Goal: Task Accomplishment & Management: Complete application form

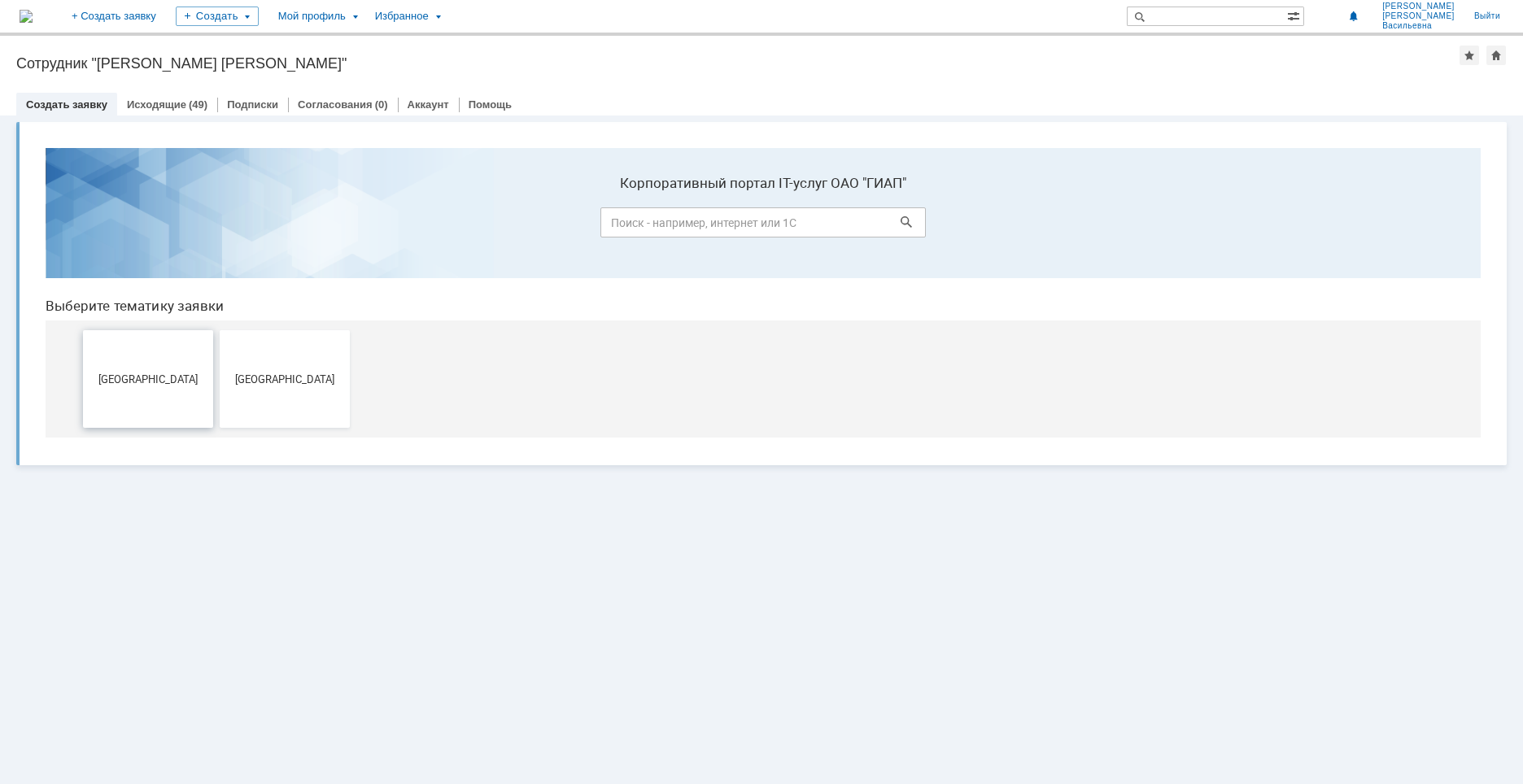
click at [139, 405] on button "[GEOGRAPHIC_DATA]" at bounding box center [147, 379] width 131 height 98
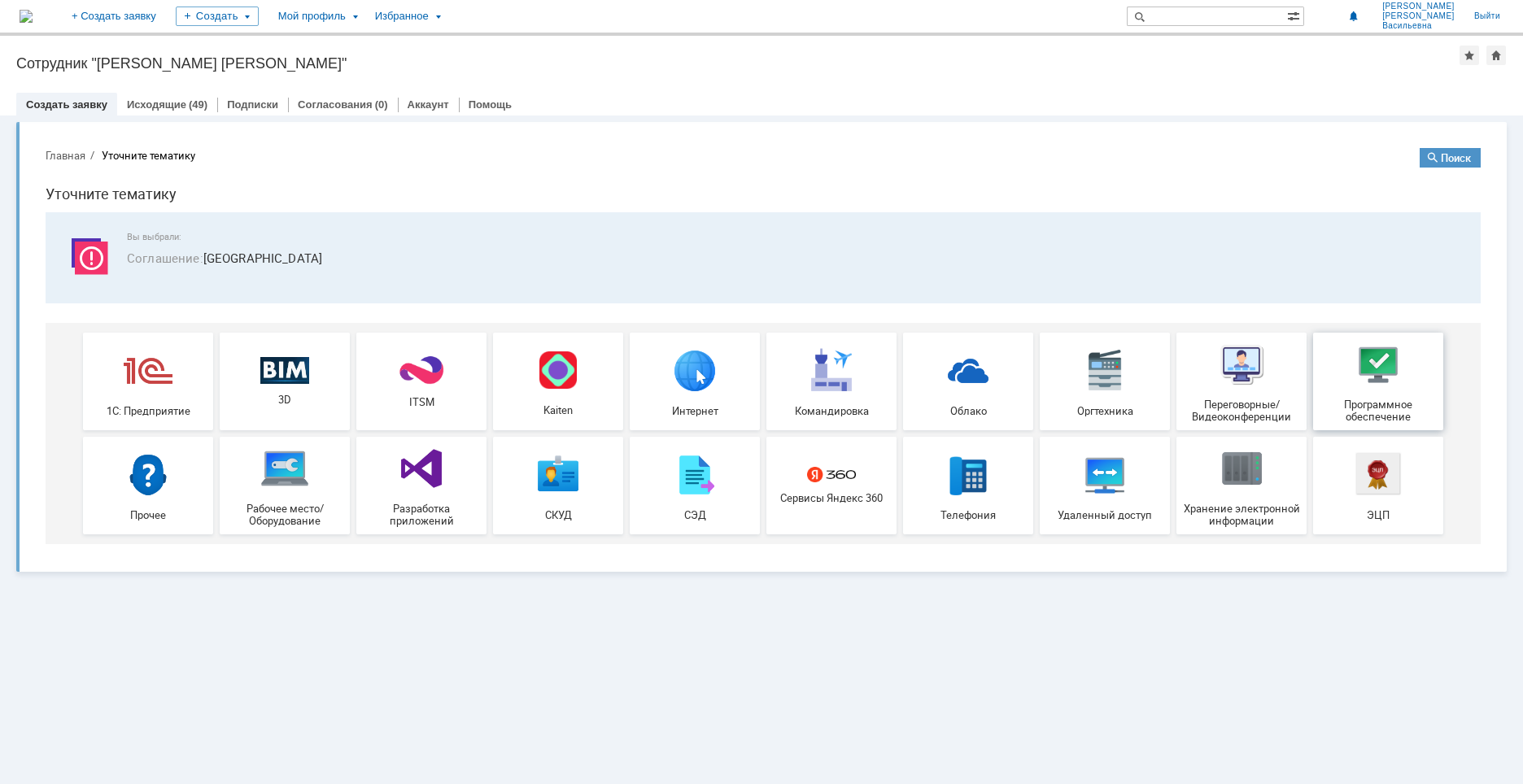
click at [1410, 387] on div "Программное обеспечение" at bounding box center [1378, 381] width 121 height 83
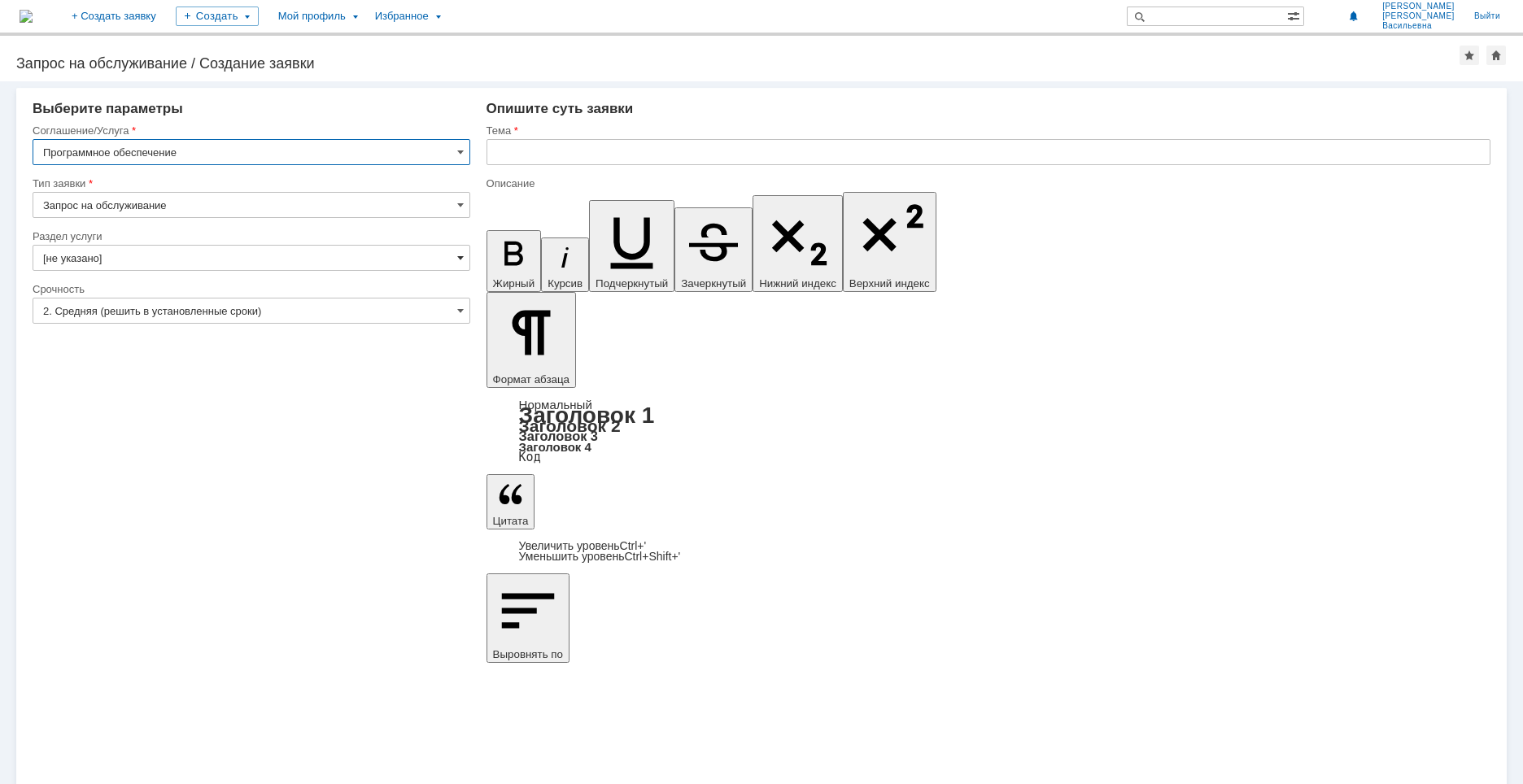
click at [461, 258] on span at bounding box center [460, 257] width 6 height 13
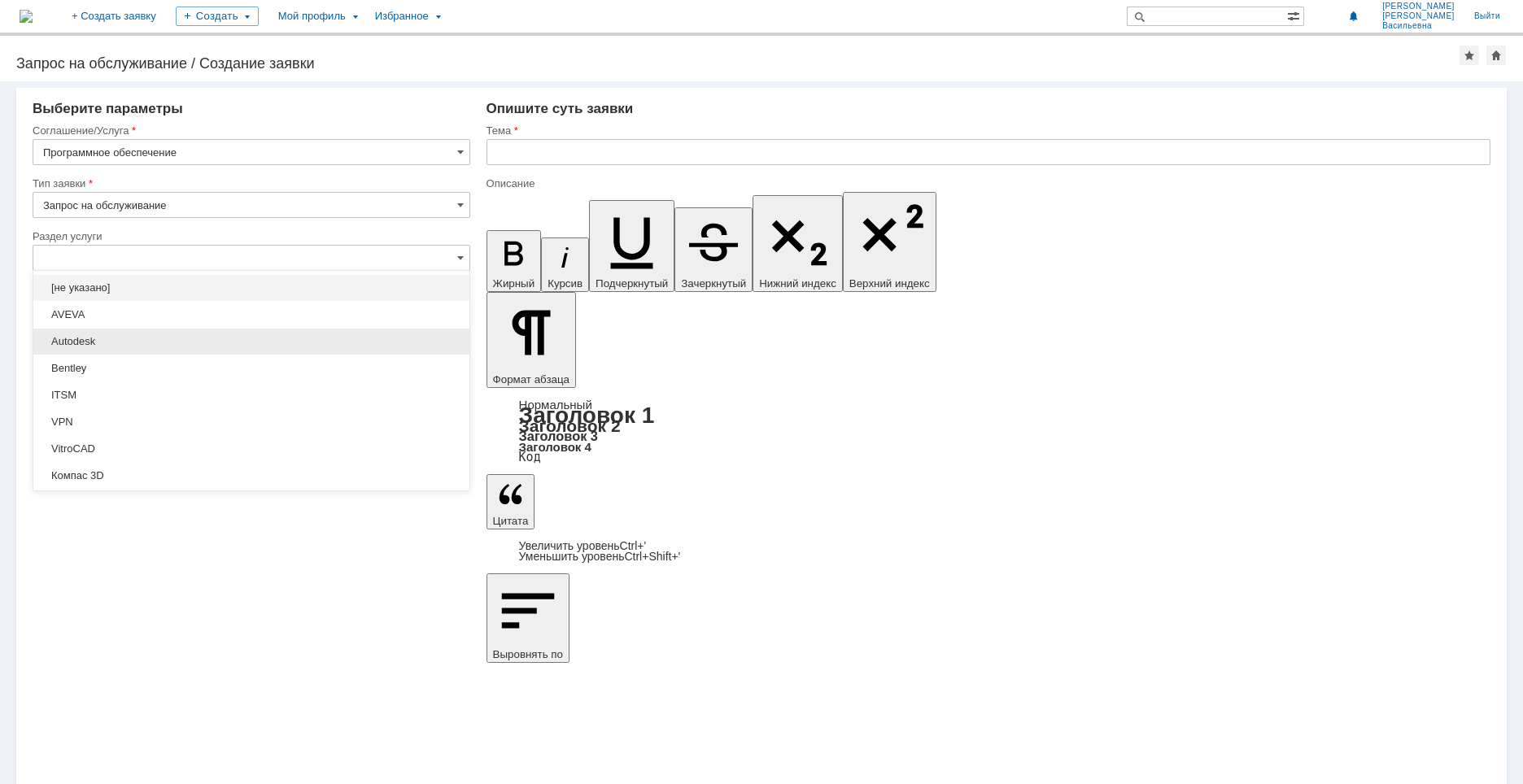
click at [96, 342] on span "Autodesk" at bounding box center [251, 341] width 416 height 13
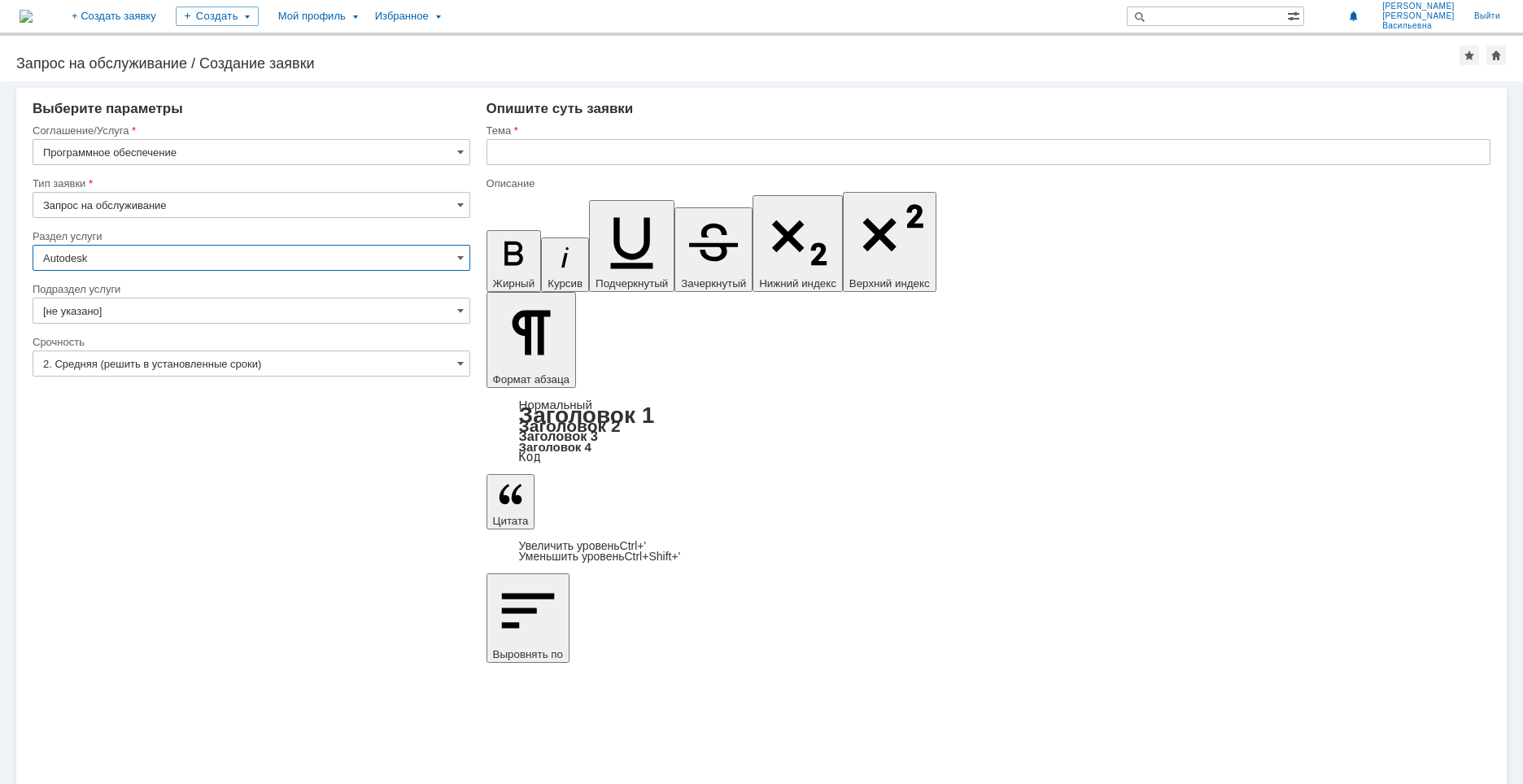
type input "Autodesk"
click at [457, 323] on input "[не указано]" at bounding box center [251, 310] width 438 height 26
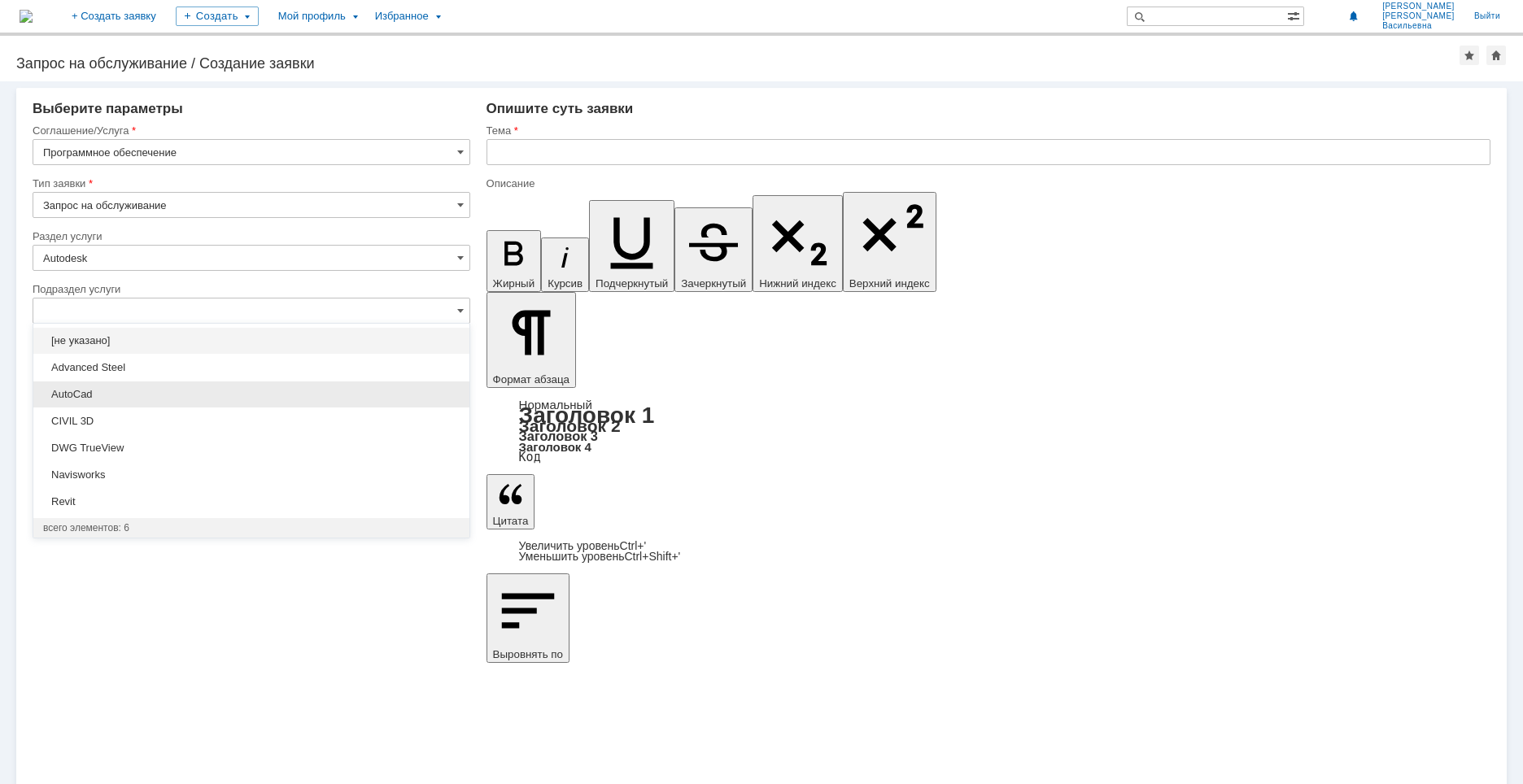
click at [91, 398] on span "AutoCad" at bounding box center [251, 394] width 416 height 13
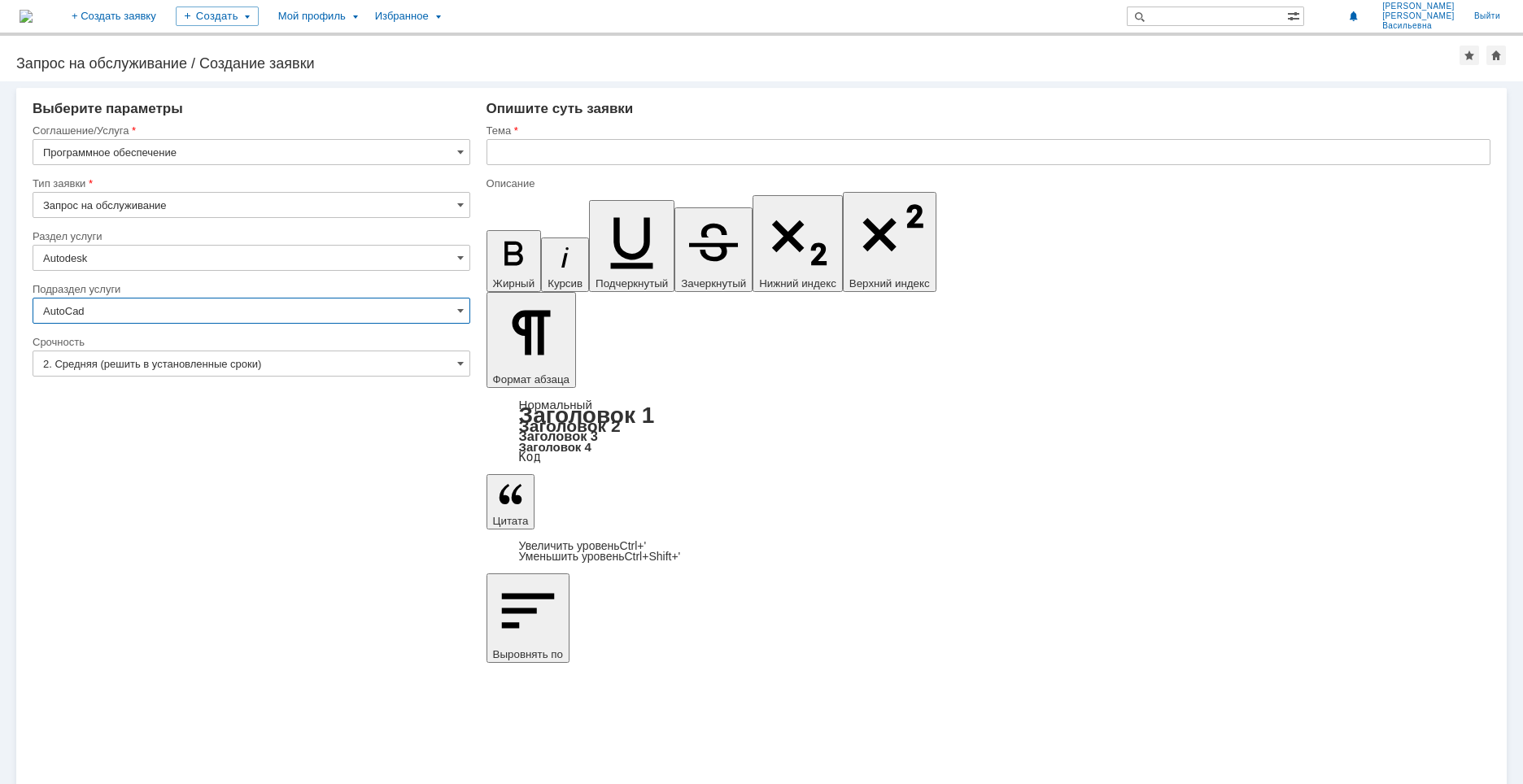
type input "AutoCad"
click at [442, 369] on input "2. Средняя (решить в установленные сроки)" at bounding box center [251, 363] width 438 height 26
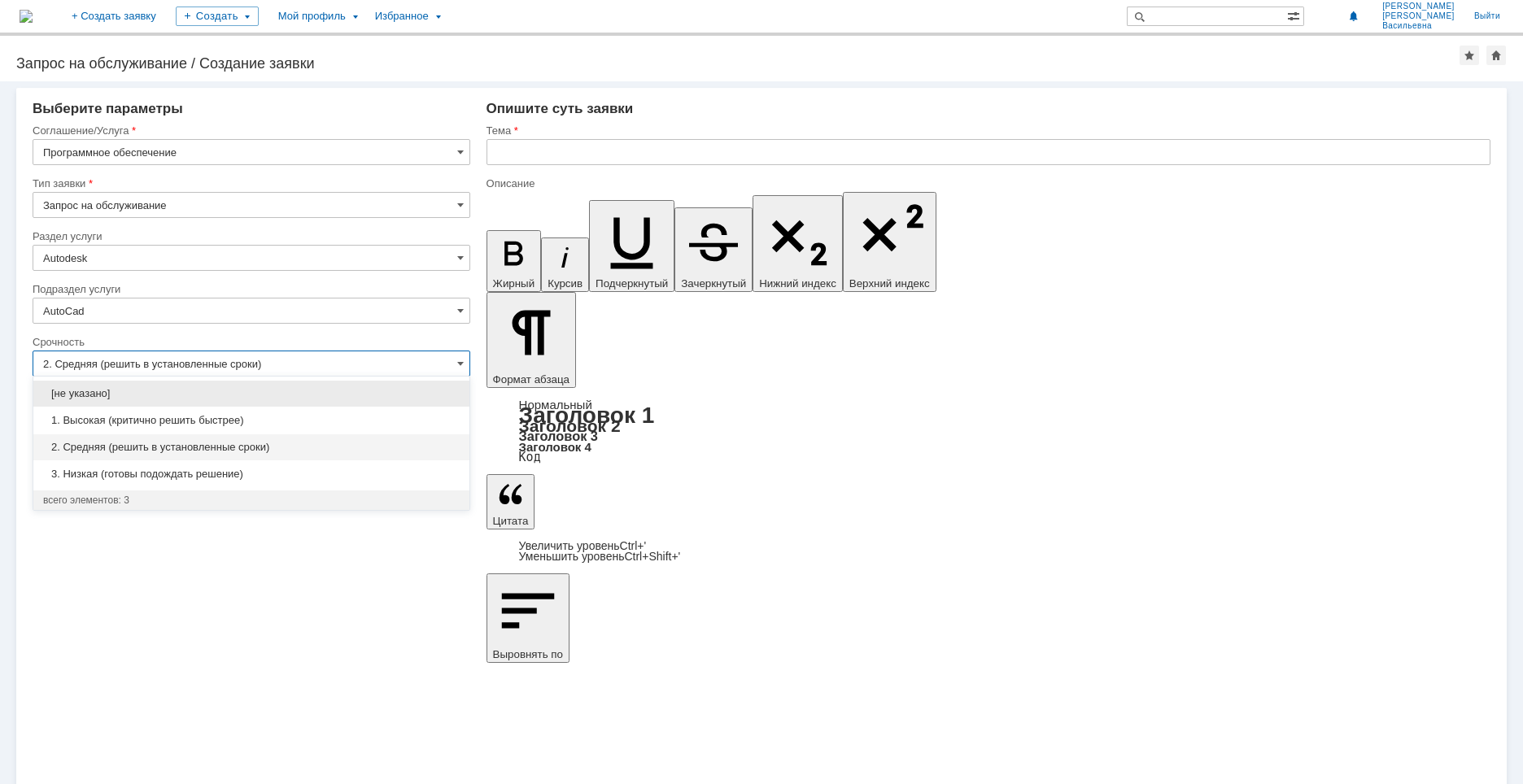
drag, startPoint x: 151, startPoint y: 451, endPoint x: 170, endPoint y: 446, distance: 19.6
click at [150, 451] on span "2. Средняя (решить в установленные сроки)" at bounding box center [251, 447] width 416 height 13
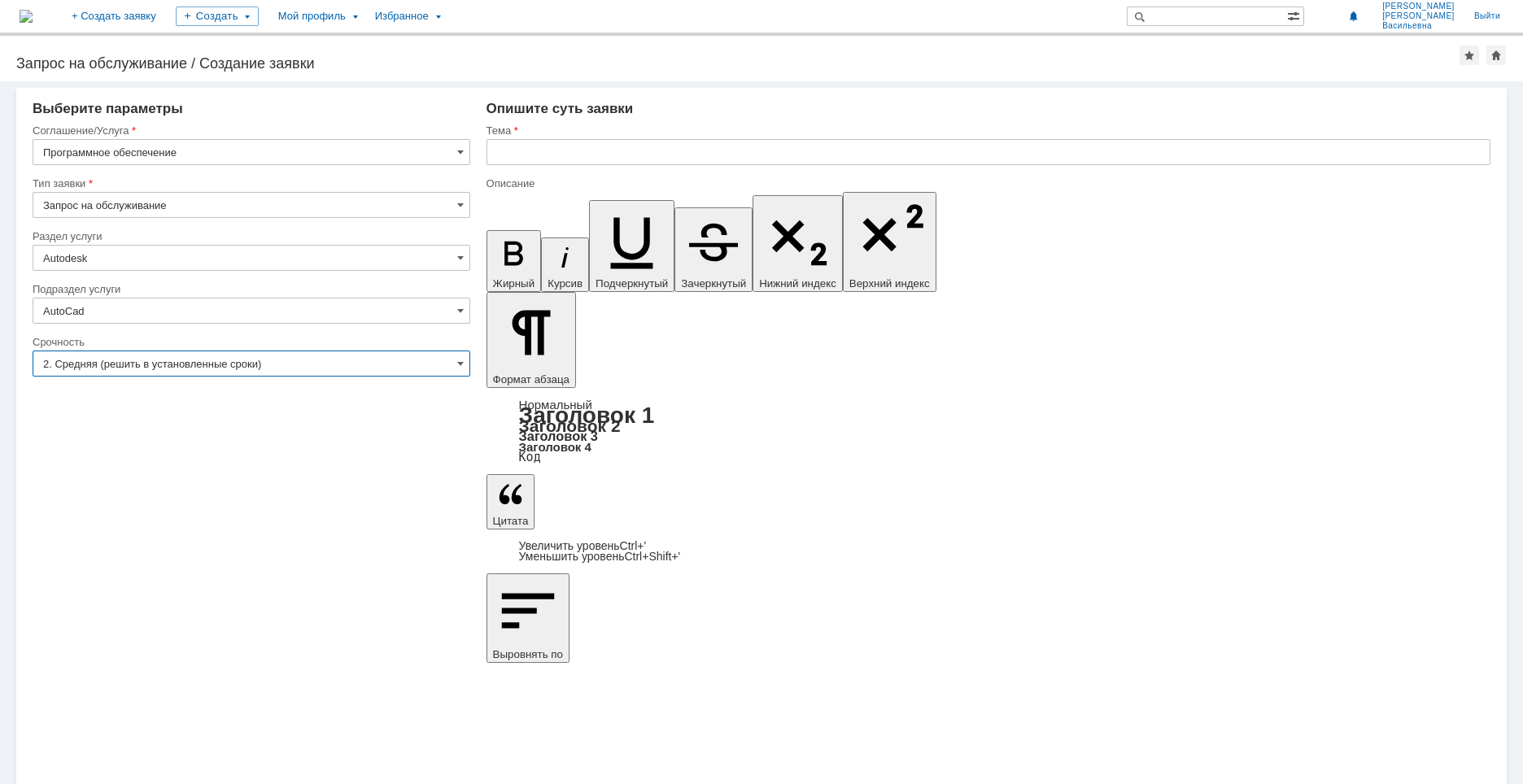
type input "2. Средняя (решить в установленные сроки)"
click at [535, 143] on input "text" at bounding box center [988, 152] width 1004 height 26
type input "AutoCad2021"
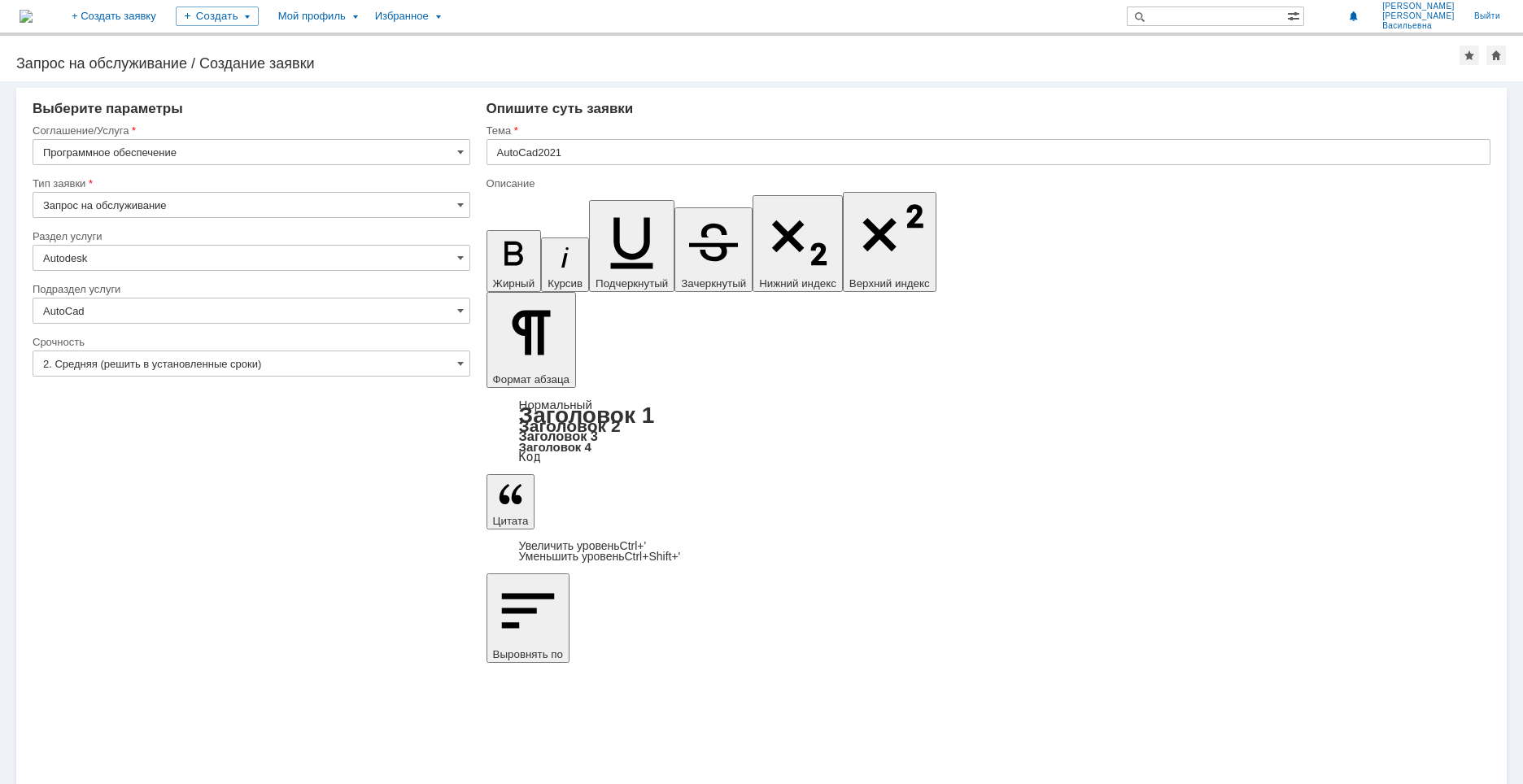
drag, startPoint x: 685, startPoint y: 5721, endPoint x: 599, endPoint y: 5721, distance: 86.0
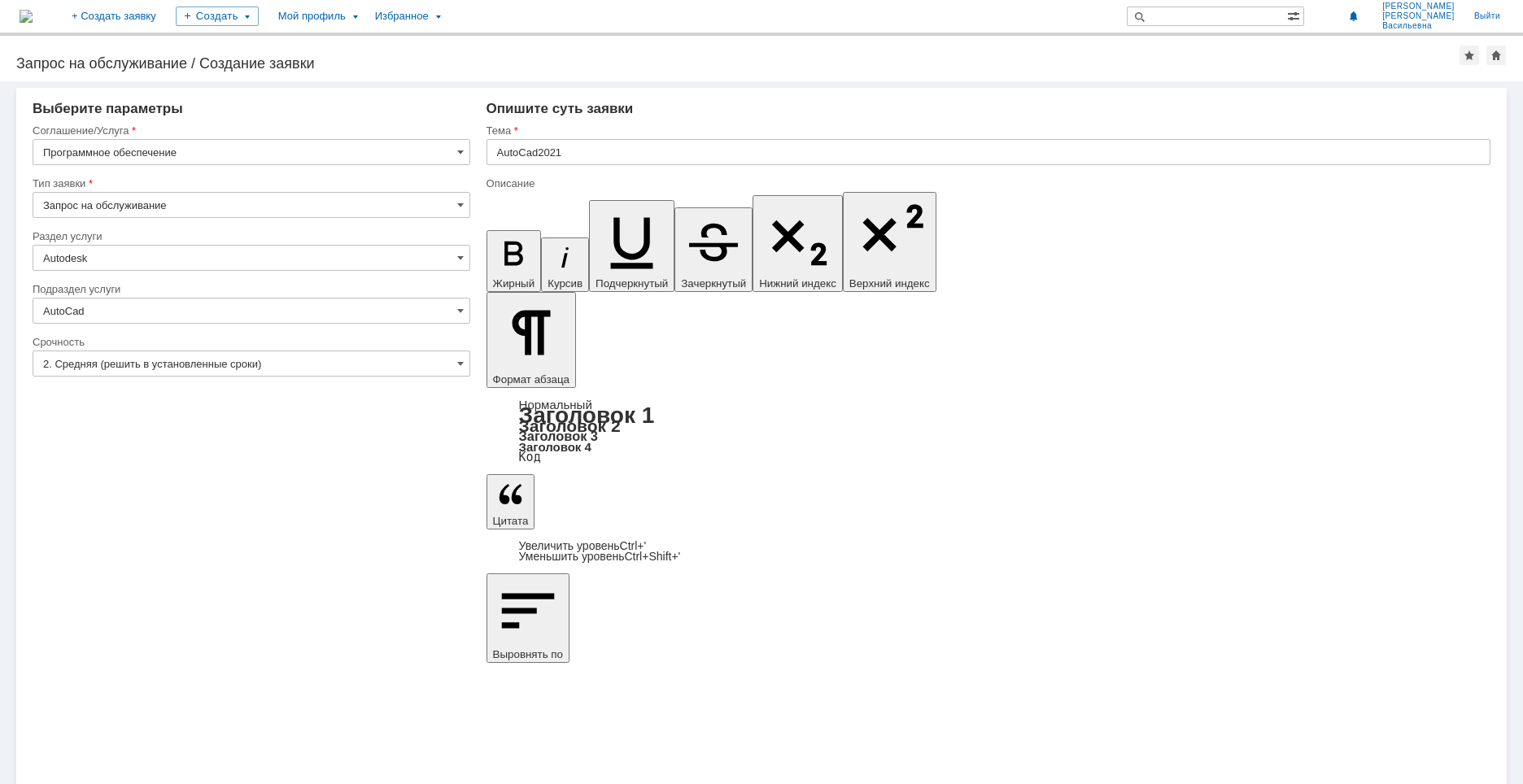
drag, startPoint x: 591, startPoint y: 150, endPoint x: 444, endPoint y: 151, distance: 147.0
drag, startPoint x: 562, startPoint y: 152, endPoint x: 482, endPoint y: 152, distance: 80.0
